Goal: Find specific page/section: Find specific page/section

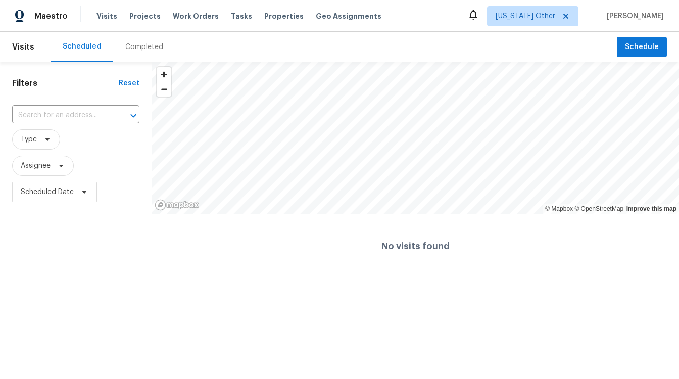
click at [220, 279] on html "Maestro Visits Projects Work Orders Tasks Properties Geo Assignments [US_STATE]…" at bounding box center [339, 139] width 679 height 279
click at [556, 13] on span "[US_STATE] Other" at bounding box center [526, 16] width 60 height 10
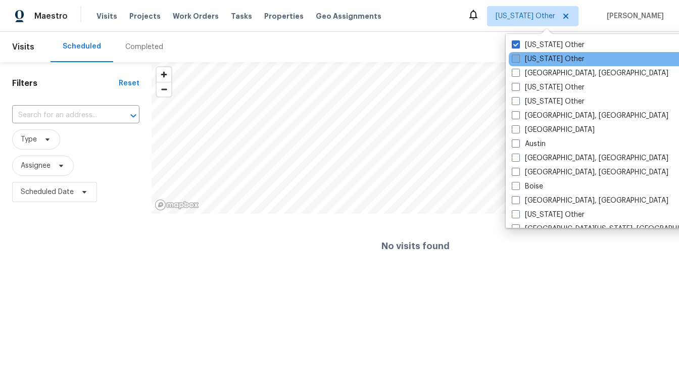
click at [513, 57] on span at bounding box center [516, 59] width 8 height 8
click at [513, 57] on input "[US_STATE] Other" at bounding box center [515, 57] width 7 height 7
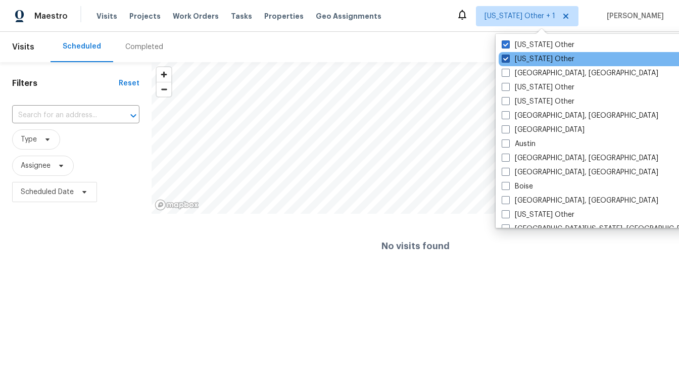
click at [509, 56] on span at bounding box center [506, 59] width 8 height 8
click at [509, 56] on input "[US_STATE] Other" at bounding box center [505, 57] width 7 height 7
checkbox input "false"
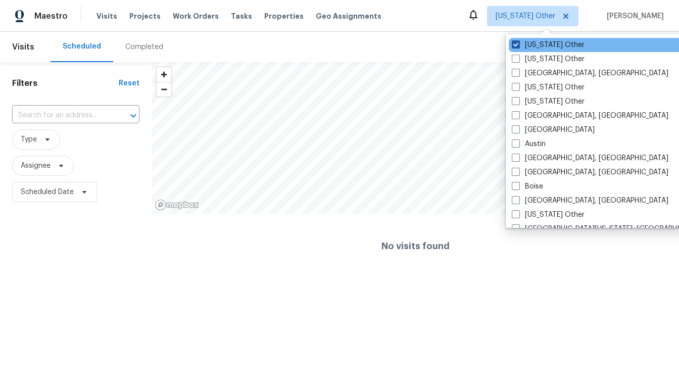
click at [513, 44] on span at bounding box center [516, 44] width 8 height 8
click at [513, 44] on input "[US_STATE] Other" at bounding box center [515, 43] width 7 height 7
checkbox input "true"
click at [485, 39] on div "Scheduled Completed" at bounding box center [334, 47] width 567 height 30
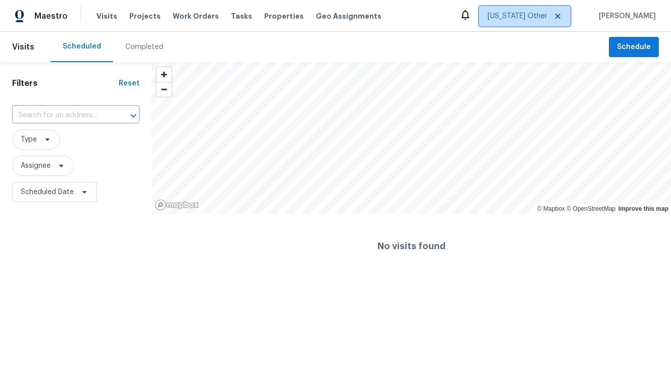
click at [547, 15] on span "[US_STATE] Other" at bounding box center [518, 16] width 60 height 10
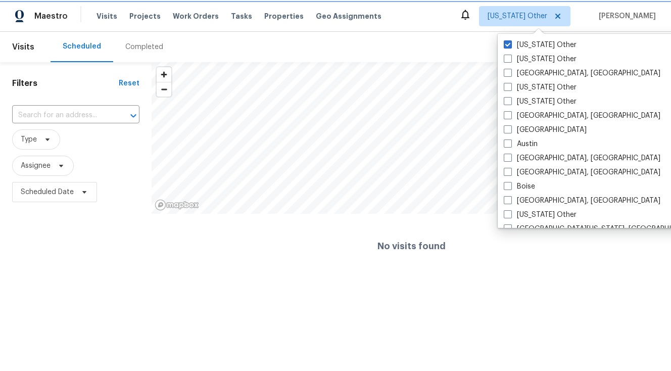
click at [540, 19] on span "[US_STATE] Other" at bounding box center [518, 16] width 60 height 10
